Goal: Task Accomplishment & Management: Manage account settings

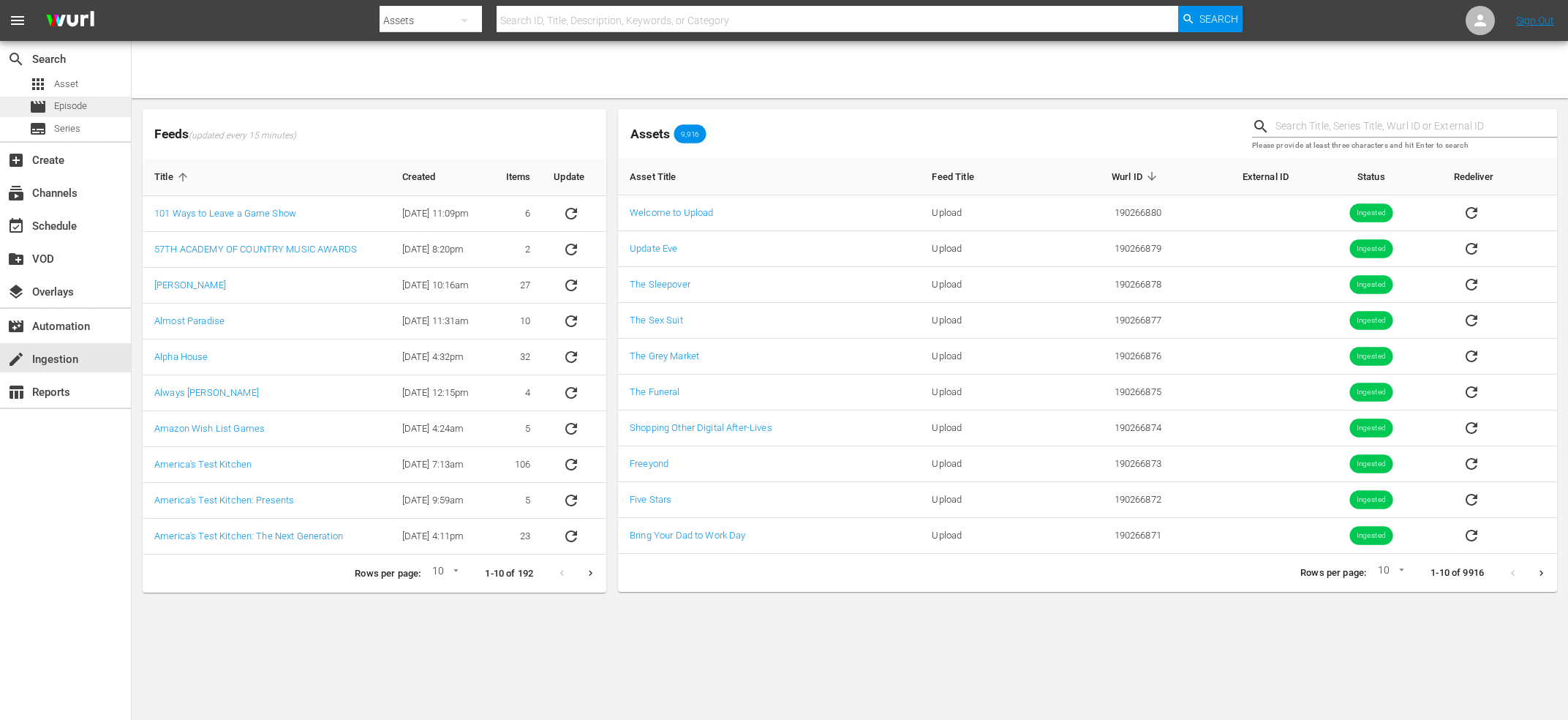
click at [59, 104] on span "Episode" at bounding box center [70, 106] width 33 height 15
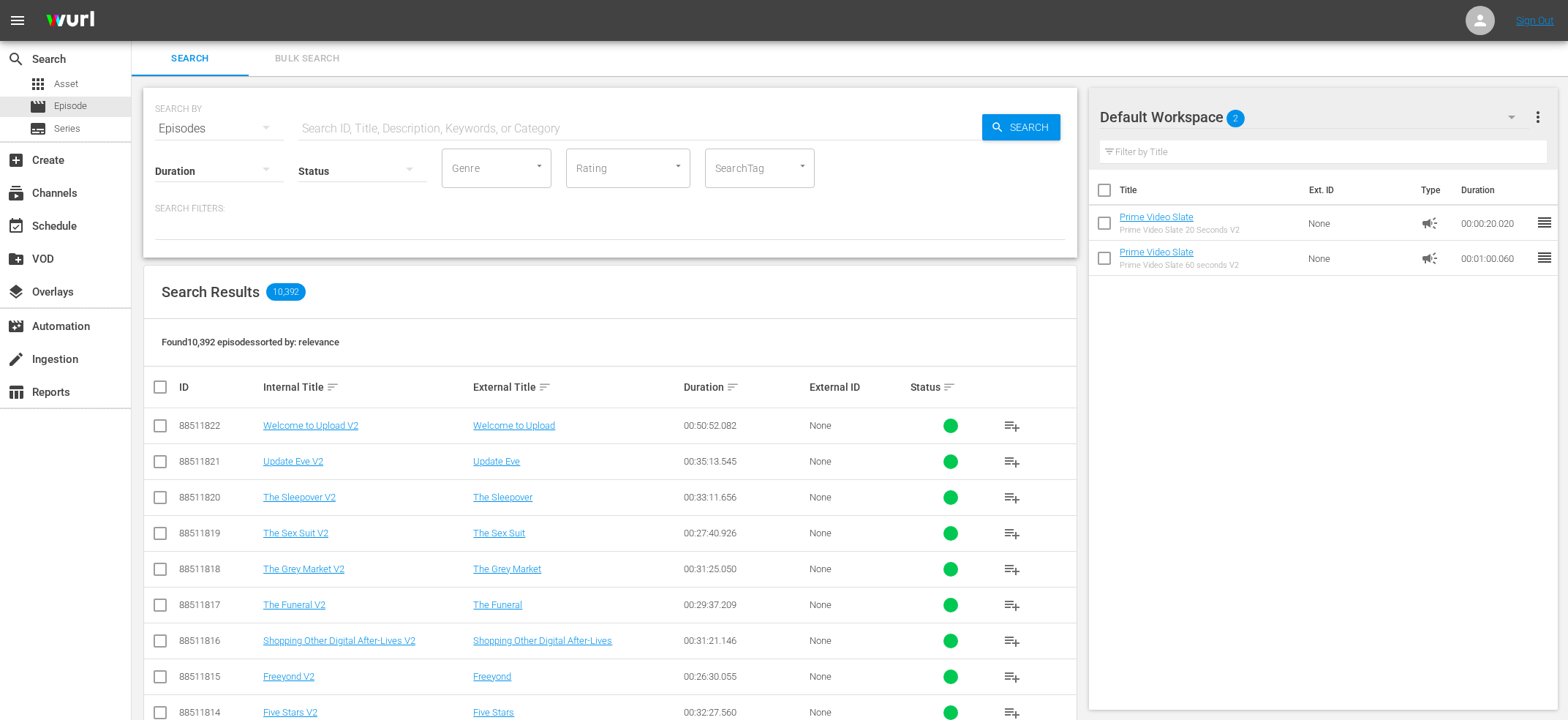
click at [392, 128] on input "text" at bounding box center [641, 128] width 684 height 35
type input "zach sang"
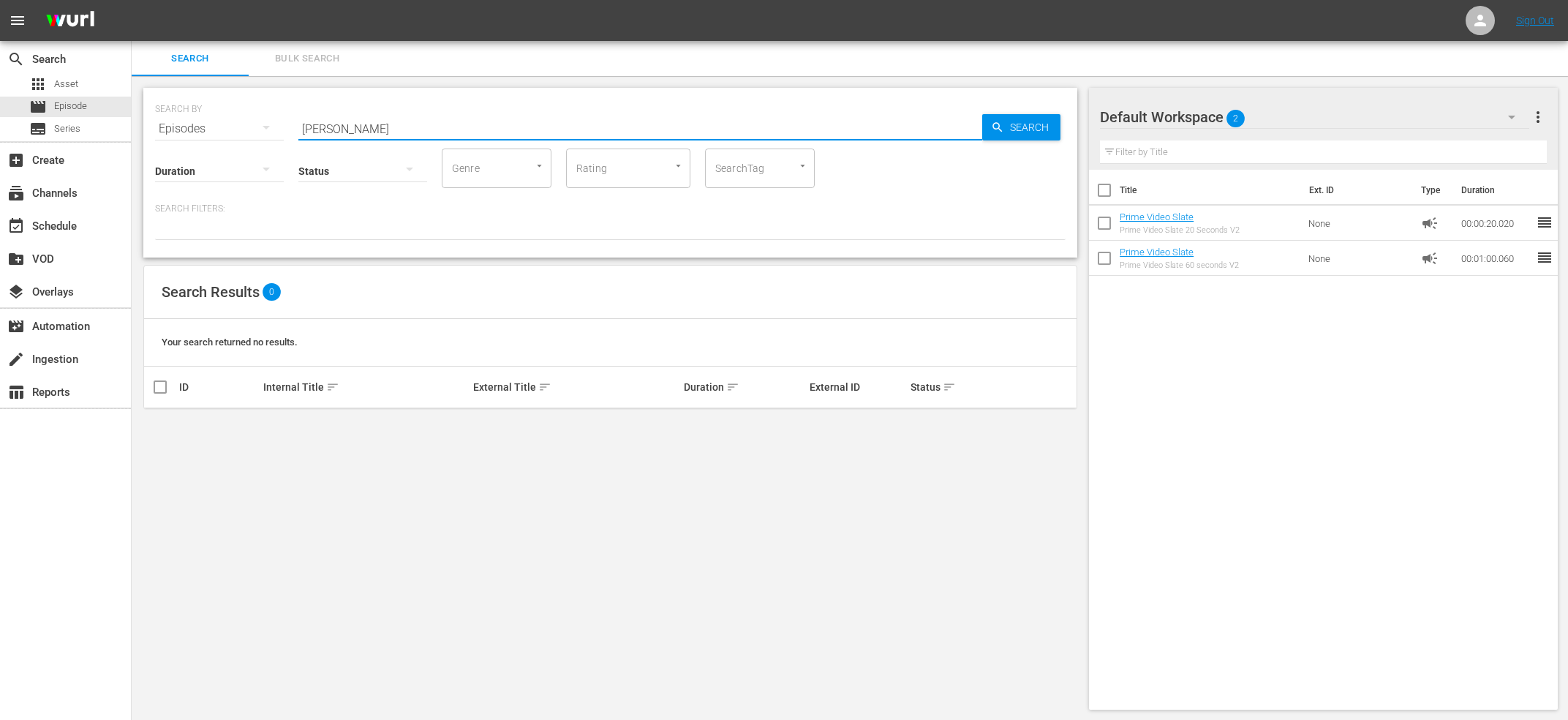
click at [251, 123] on button "button" at bounding box center [266, 127] width 35 height 35
click at [222, 131] on div "Channels Series Episodes Assets" at bounding box center [784, 360] width 1568 height 720
click at [69, 138] on div "Channels Series Episodes Assets" at bounding box center [784, 360] width 1568 height 720
click at [69, 129] on span "Series" at bounding box center [67, 128] width 26 height 15
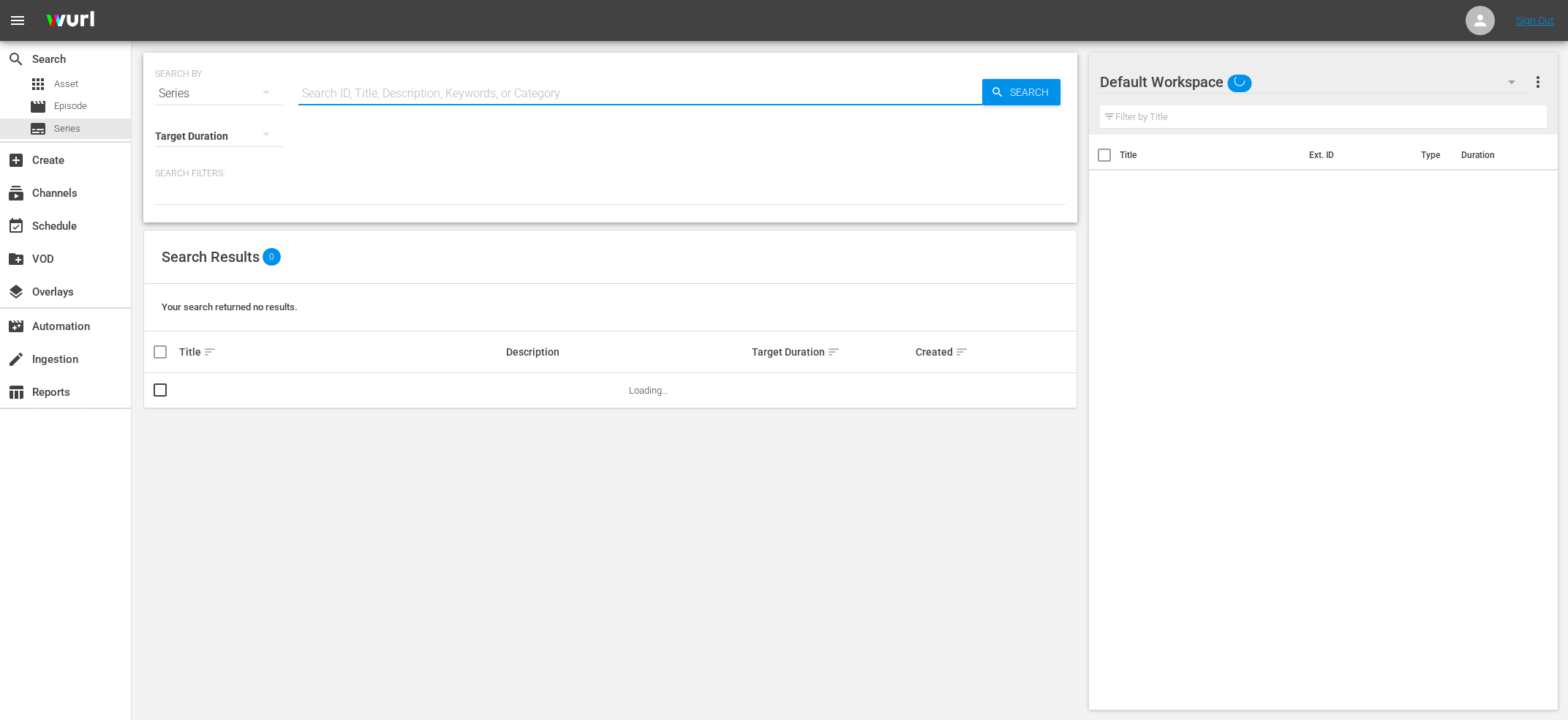
click at [400, 100] on input "text" at bounding box center [641, 93] width 684 height 35
type input "zach"
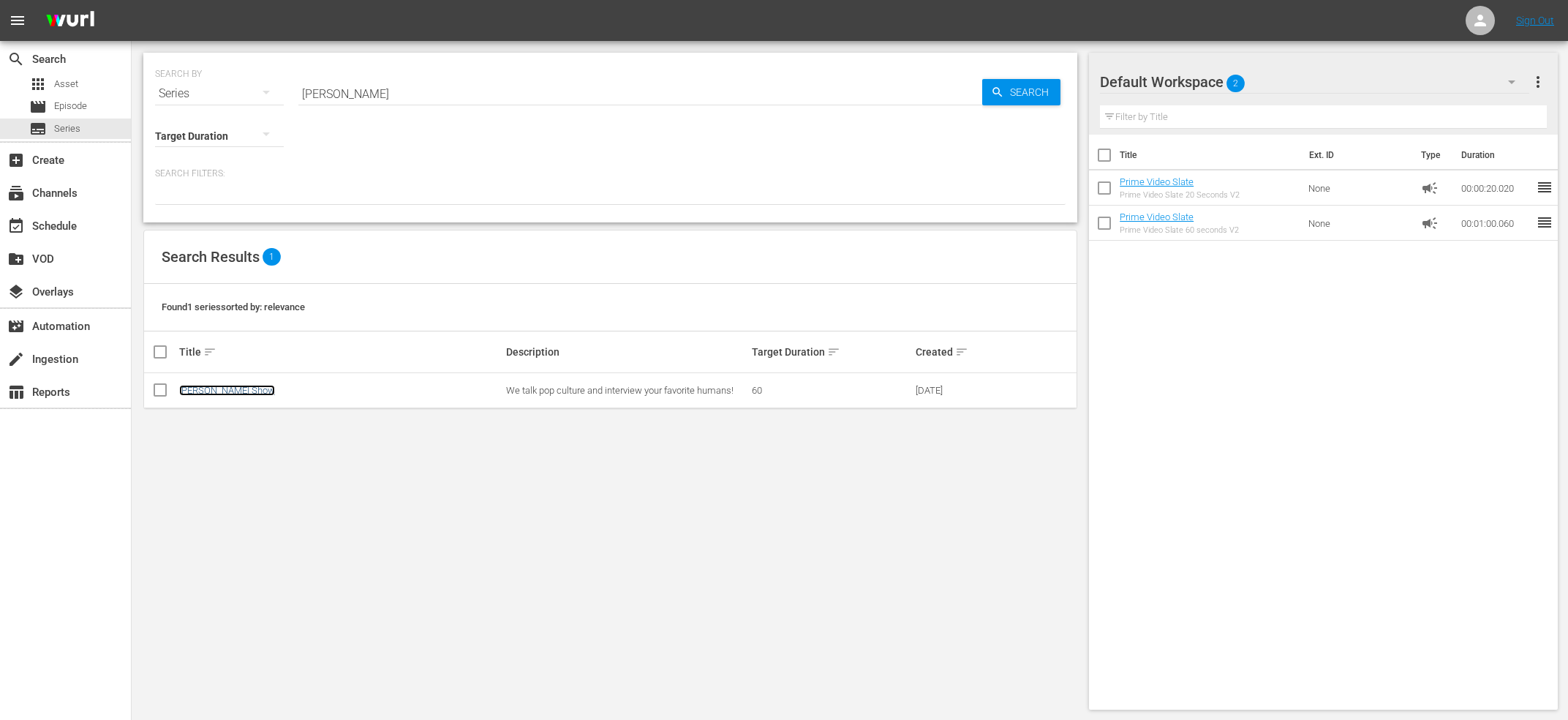
click at [217, 395] on link "[PERSON_NAME] Show" at bounding box center [227, 390] width 96 height 11
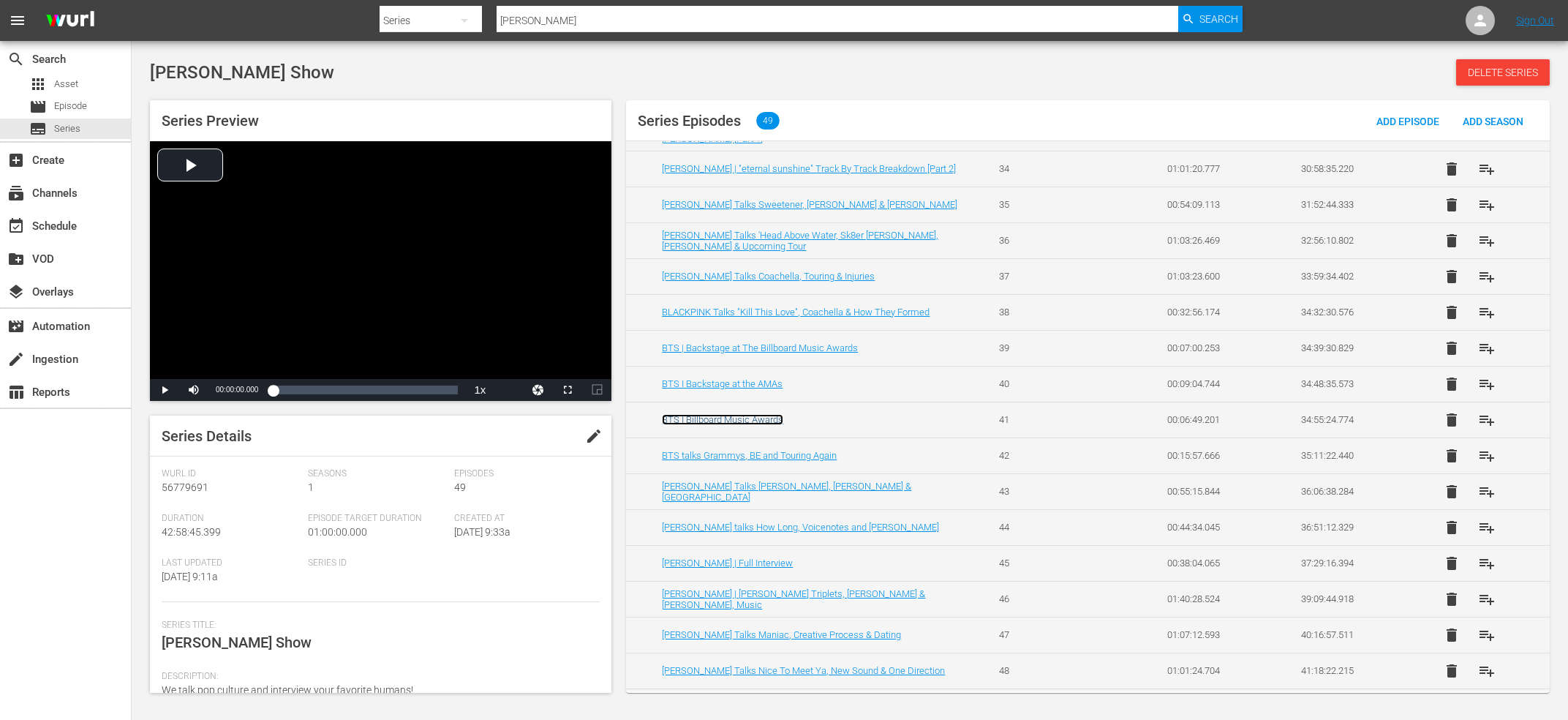
scroll to position [1289, 0]
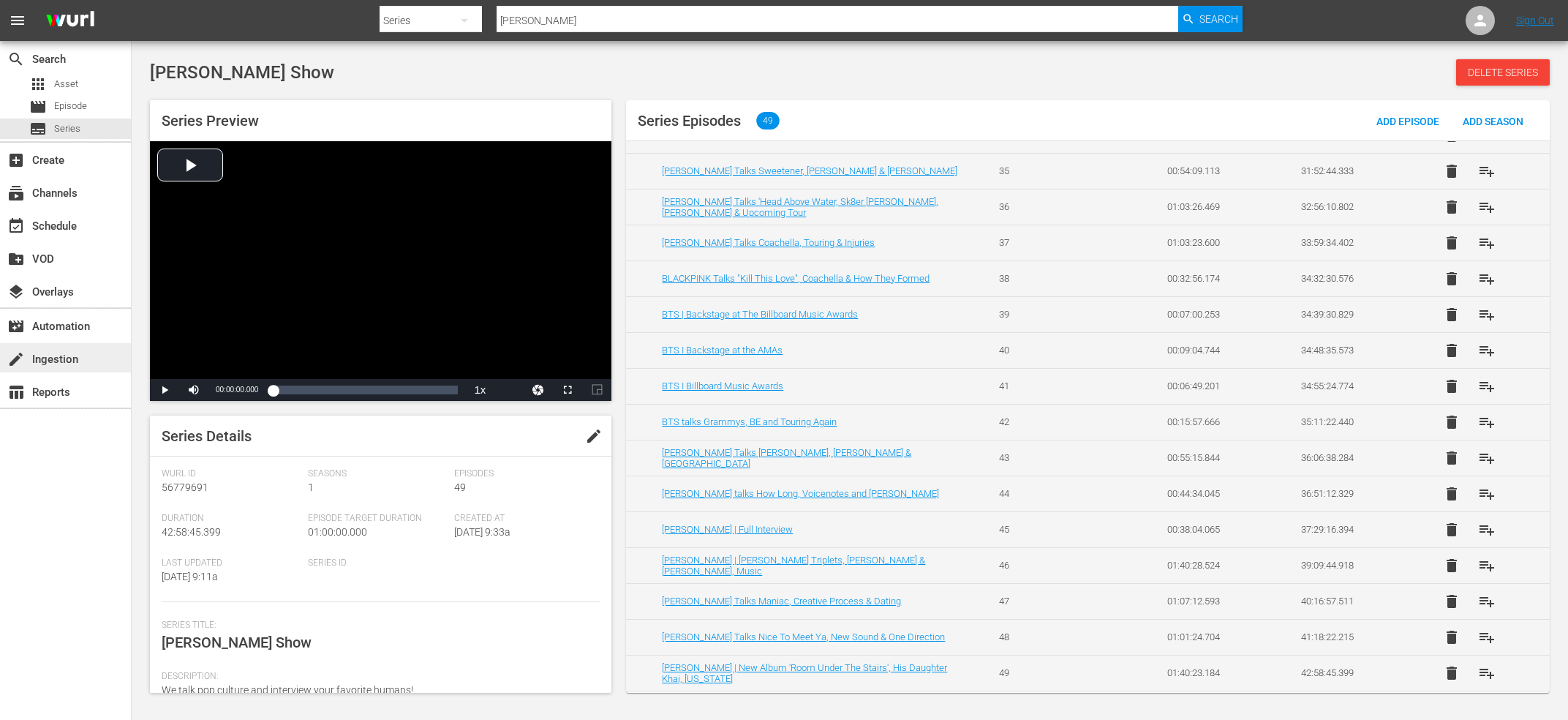
click at [69, 364] on div "create Ingestion" at bounding box center [41, 357] width 82 height 13
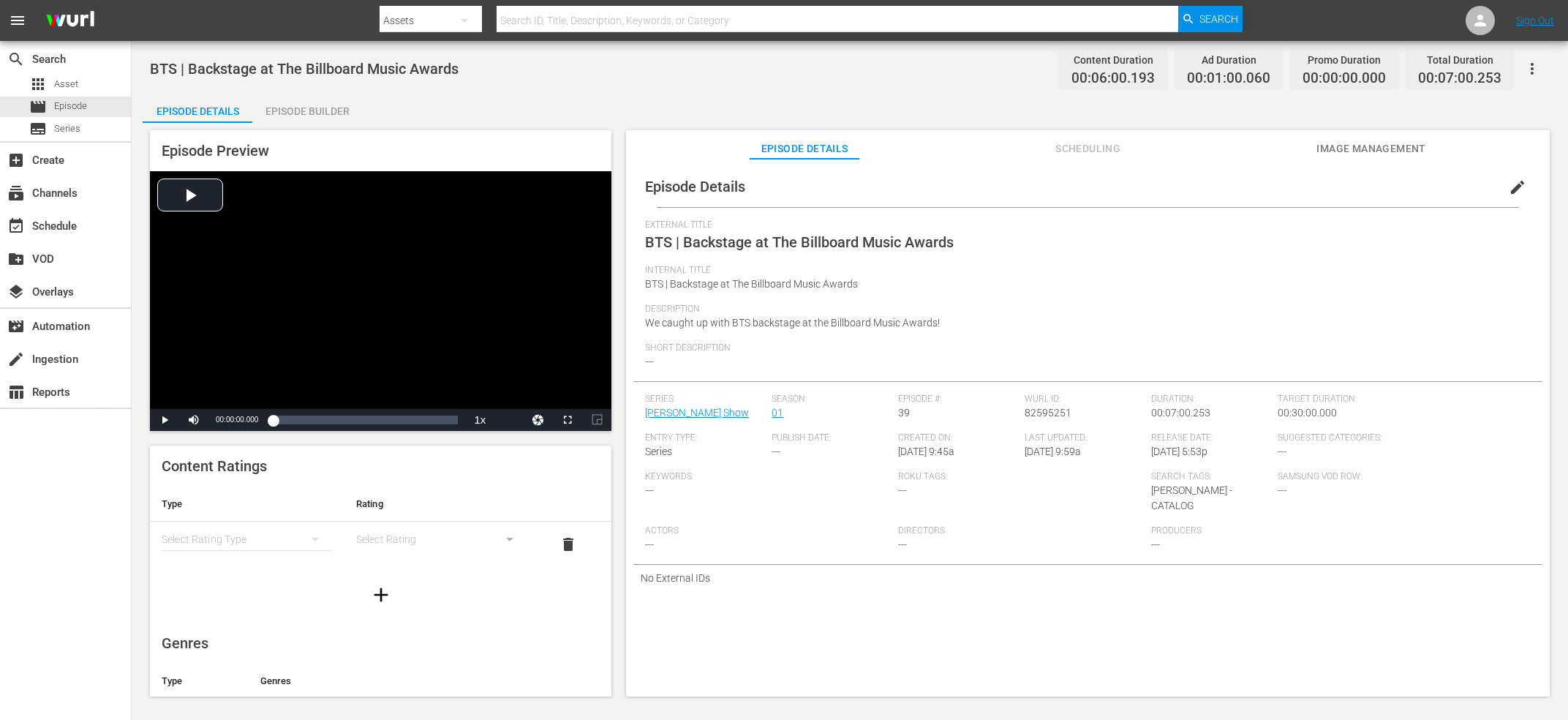
click at [1516, 197] on button "edit" at bounding box center [1517, 187] width 35 height 35
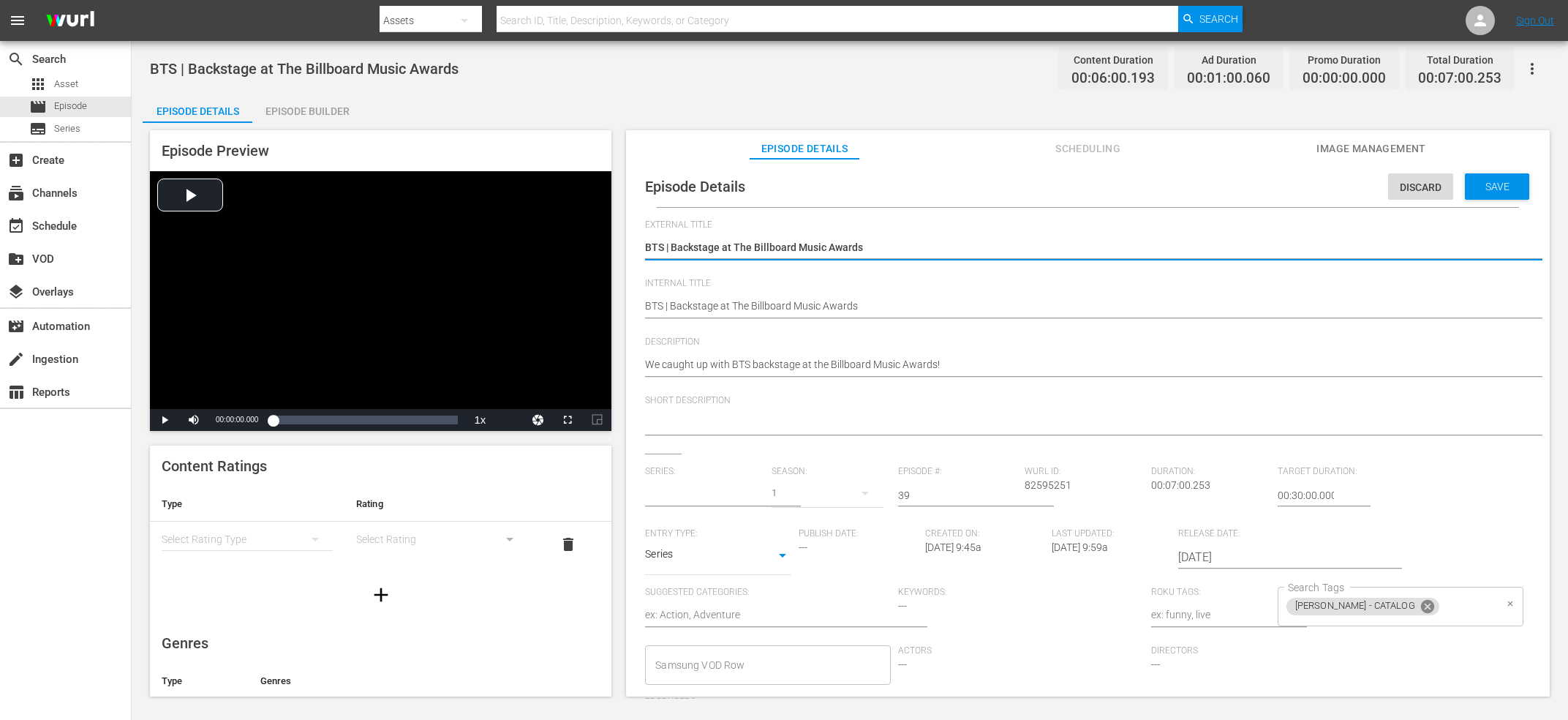
type input "[PERSON_NAME] Show"
click at [1421, 603] on icon at bounding box center [1427, 606] width 13 height 13
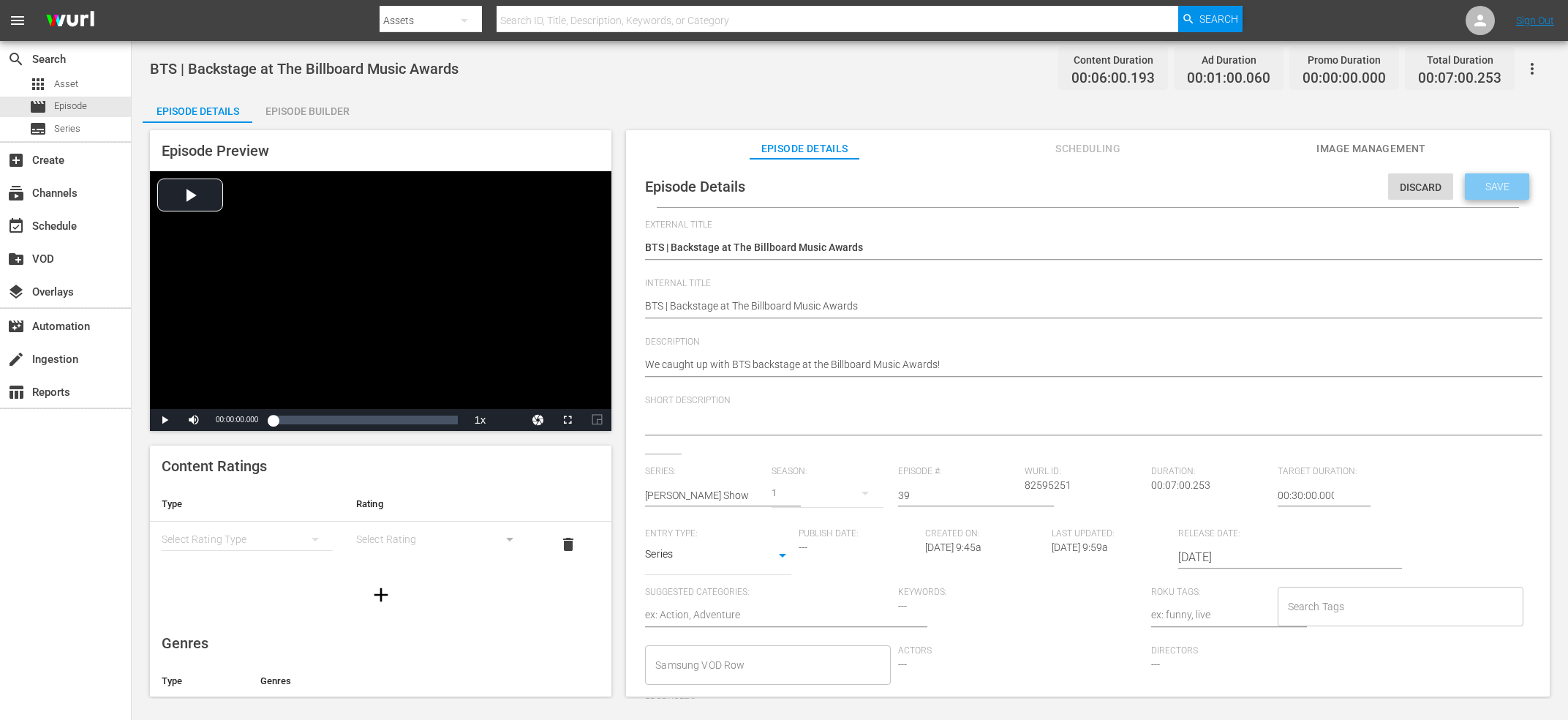
click at [1511, 188] on span "Save" at bounding box center [1498, 186] width 48 height 12
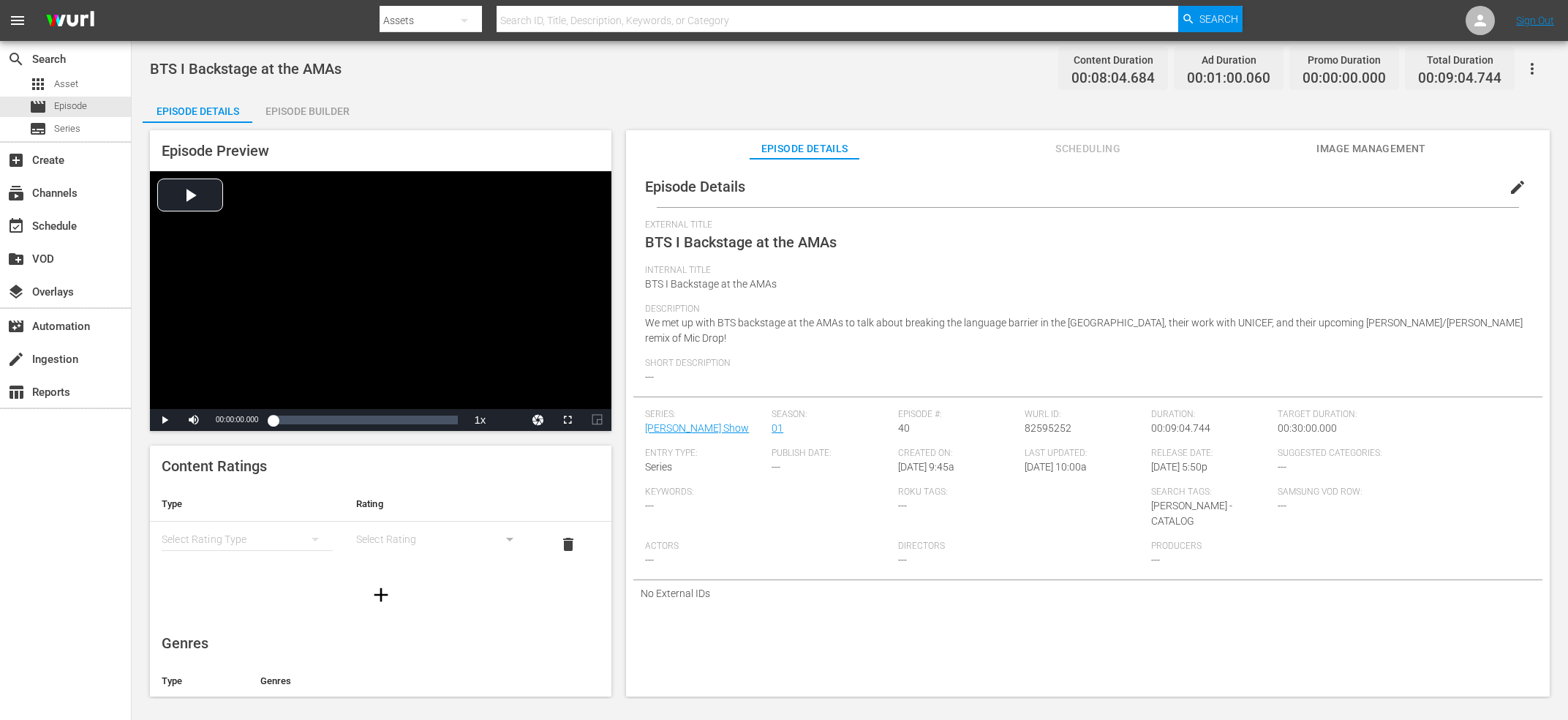
click at [1512, 193] on span "edit" at bounding box center [1518, 187] width 18 height 18
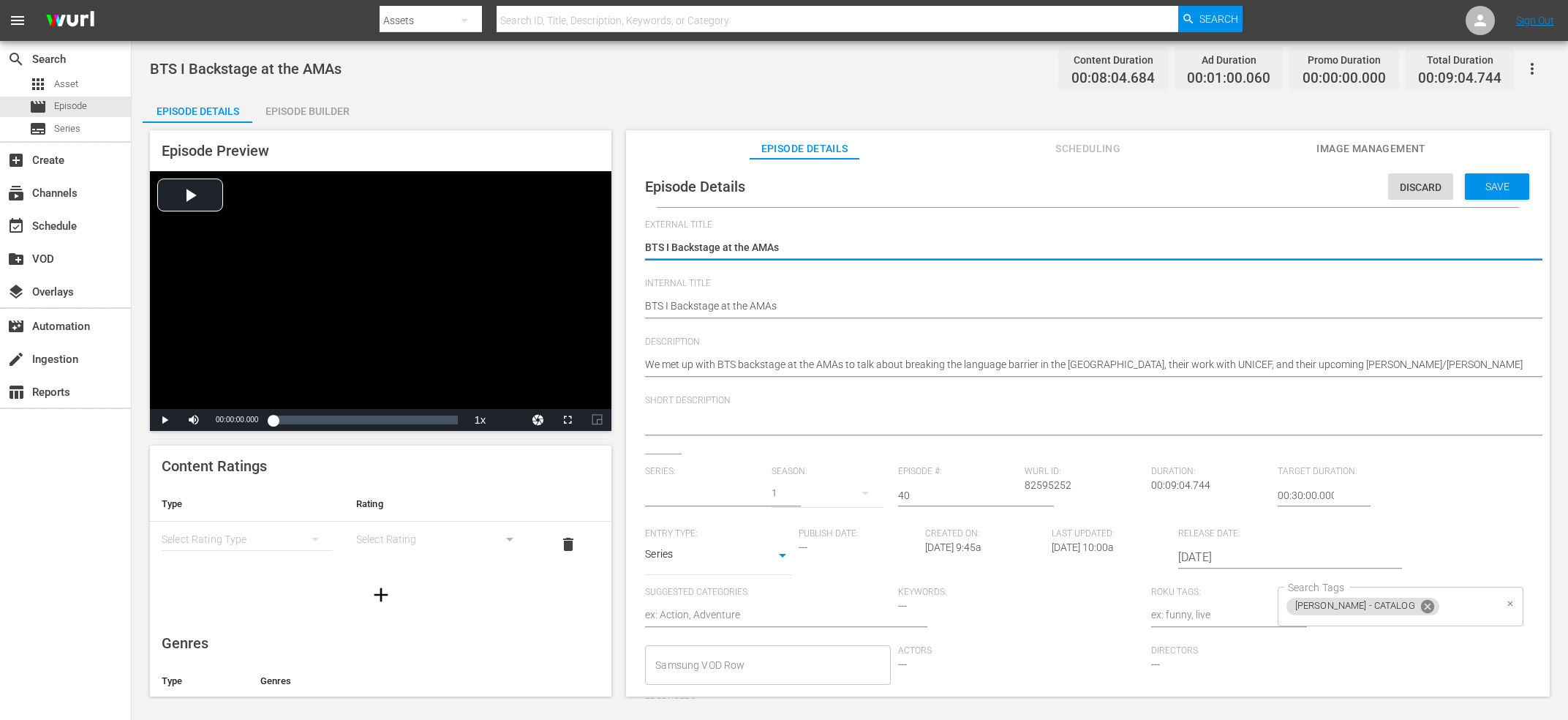
click at [1421, 612] on icon at bounding box center [1427, 606] width 13 height 13
type input "[PERSON_NAME] Show"
click at [1520, 183] on span "Save" at bounding box center [1498, 186] width 48 height 12
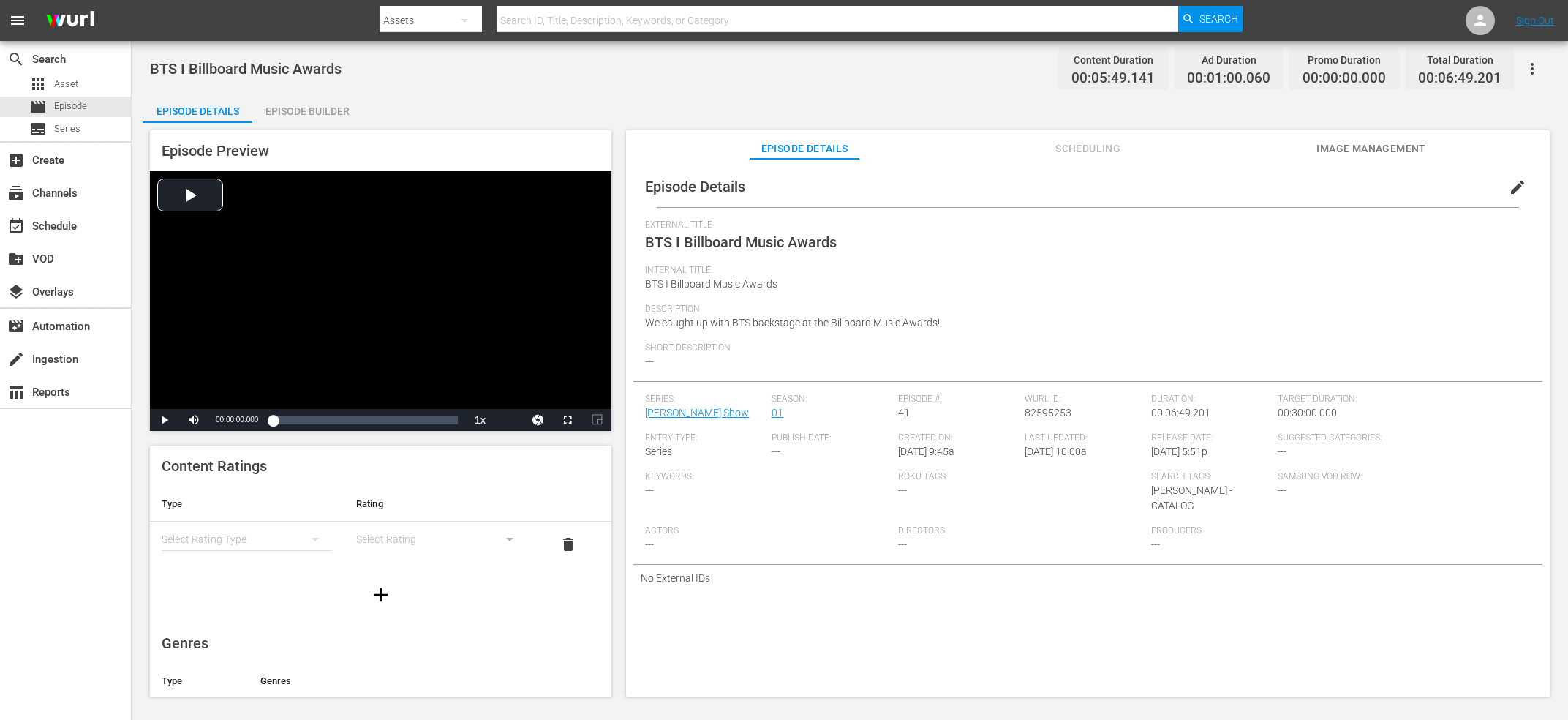
click at [1518, 188] on span "edit" at bounding box center [1518, 187] width 18 height 18
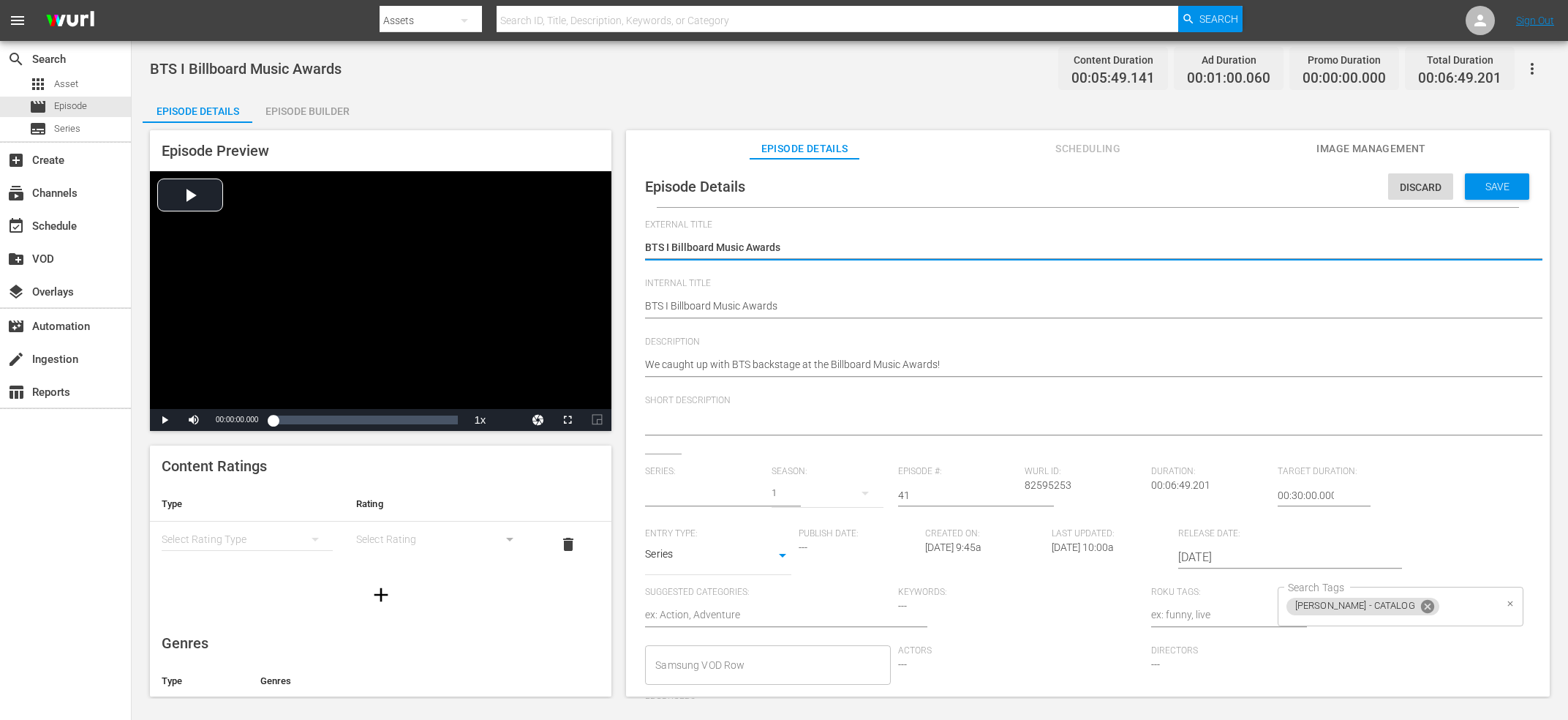
click at [1421, 607] on icon at bounding box center [1427, 606] width 13 height 13
type input "[PERSON_NAME] Show"
click at [1519, 182] on span "Save" at bounding box center [1498, 186] width 48 height 12
